Goal: Transaction & Acquisition: Book appointment/travel/reservation

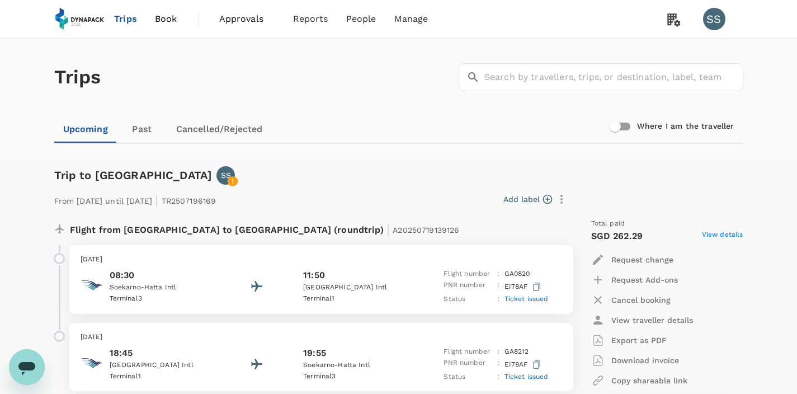
click at [159, 17] on span "Book" at bounding box center [166, 18] width 22 height 13
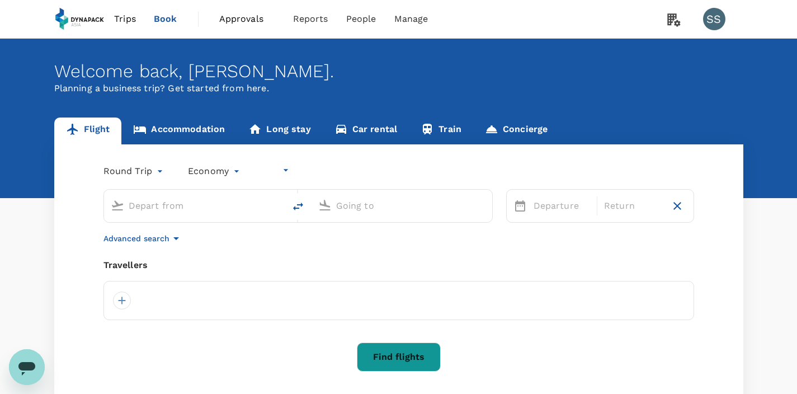
type input "undefined, undefined (any)"
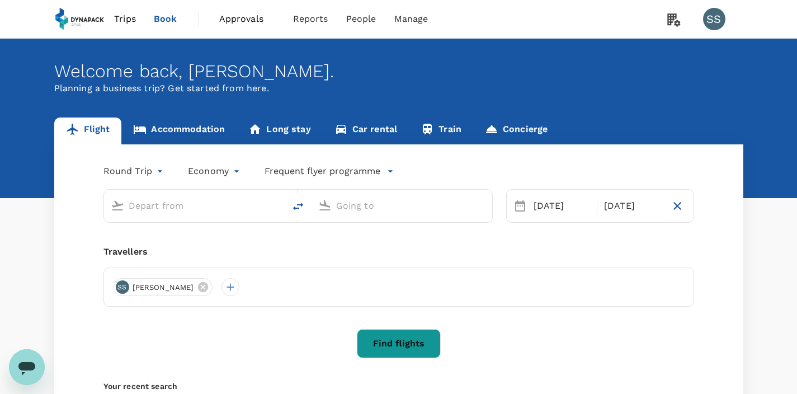
type input "Kuala Lumpur Intl ([GEOGRAPHIC_DATA])"
type input "Singapore Changi (SIN)"
type input "Kuala Lumpur Intl ([GEOGRAPHIC_DATA])"
type input "Singapore Changi (SIN)"
